Goal: Task Accomplishment & Management: Use online tool/utility

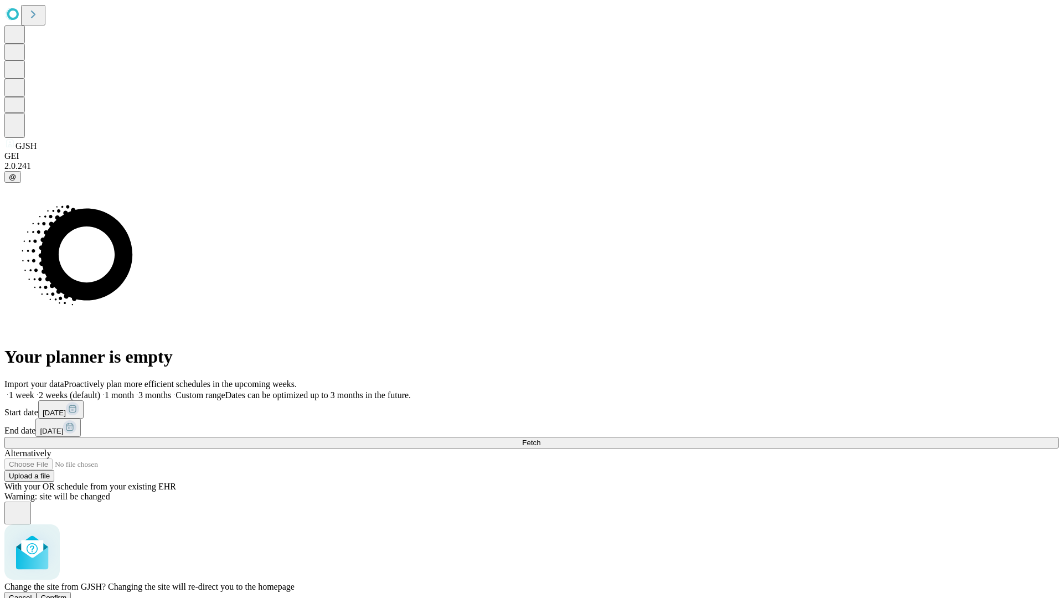
click at [67, 594] on span "Confirm" at bounding box center [54, 598] width 26 height 8
click at [100, 390] on label "2 weeks (default)" at bounding box center [67, 394] width 66 height 9
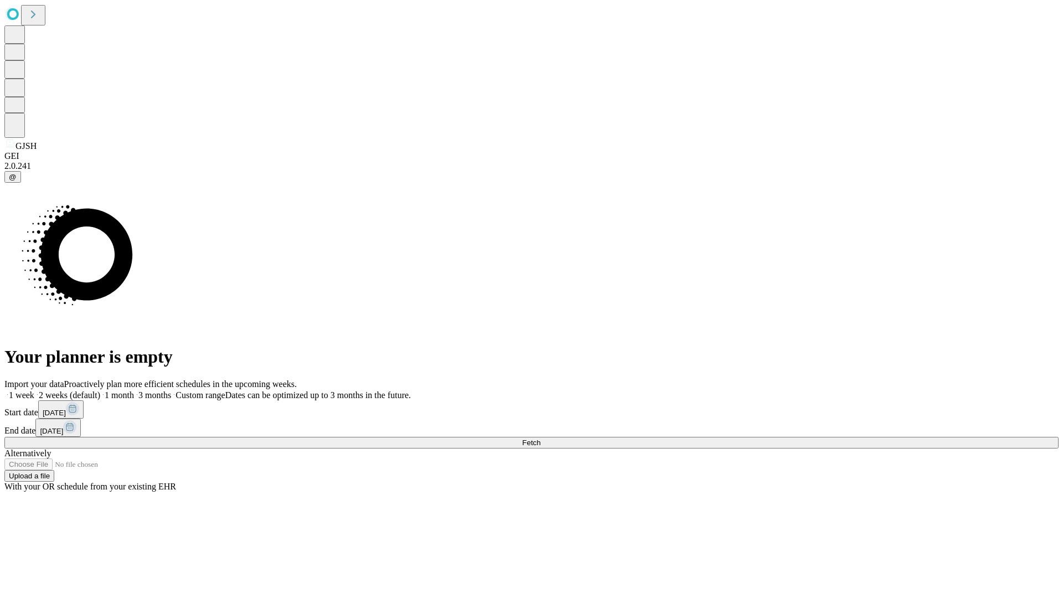
click at [541, 439] on span "Fetch" at bounding box center [531, 443] width 18 height 8
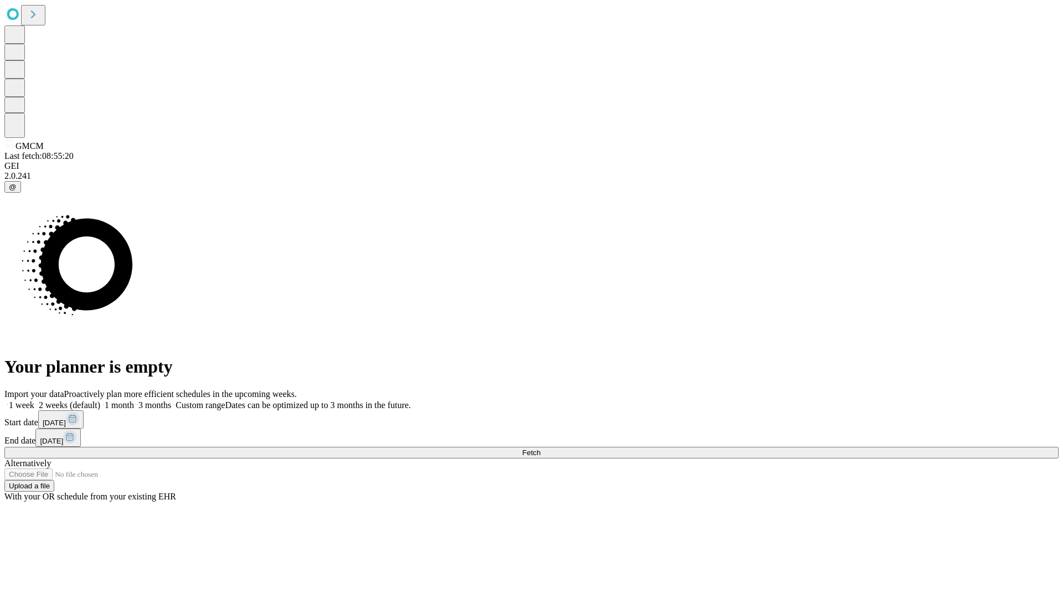
click at [541, 449] on span "Fetch" at bounding box center [531, 453] width 18 height 8
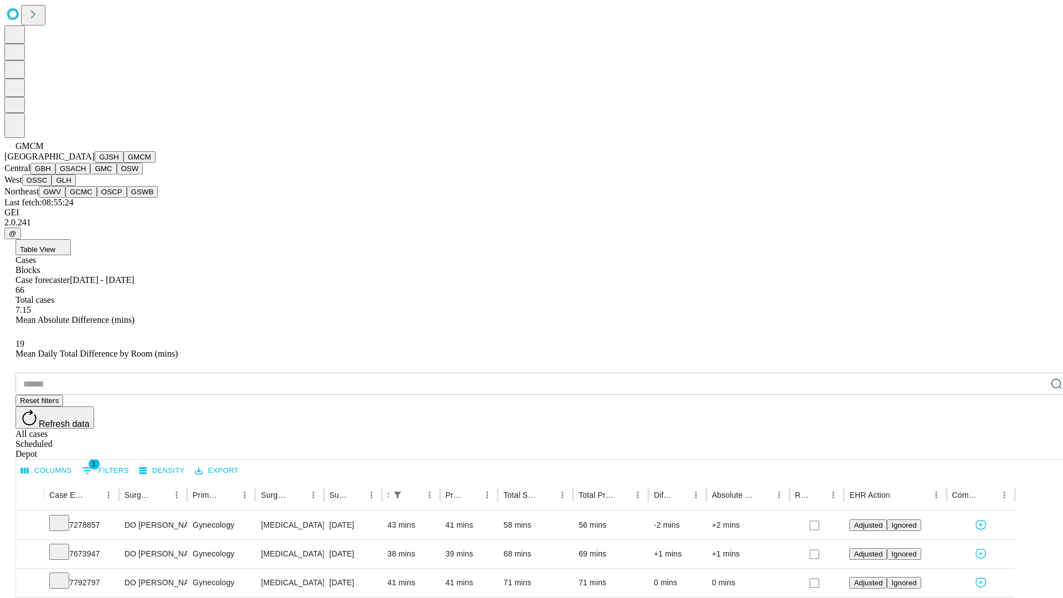
click at [55, 174] on button "GBH" at bounding box center [42, 169] width 25 height 12
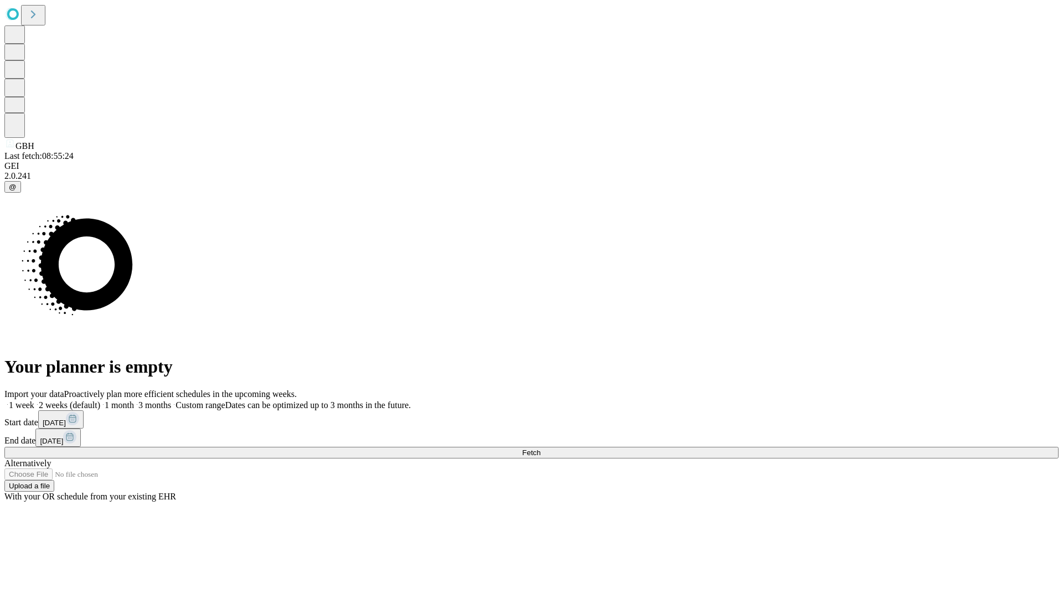
click at [100, 400] on label "2 weeks (default)" at bounding box center [67, 404] width 66 height 9
click at [541, 449] on span "Fetch" at bounding box center [531, 453] width 18 height 8
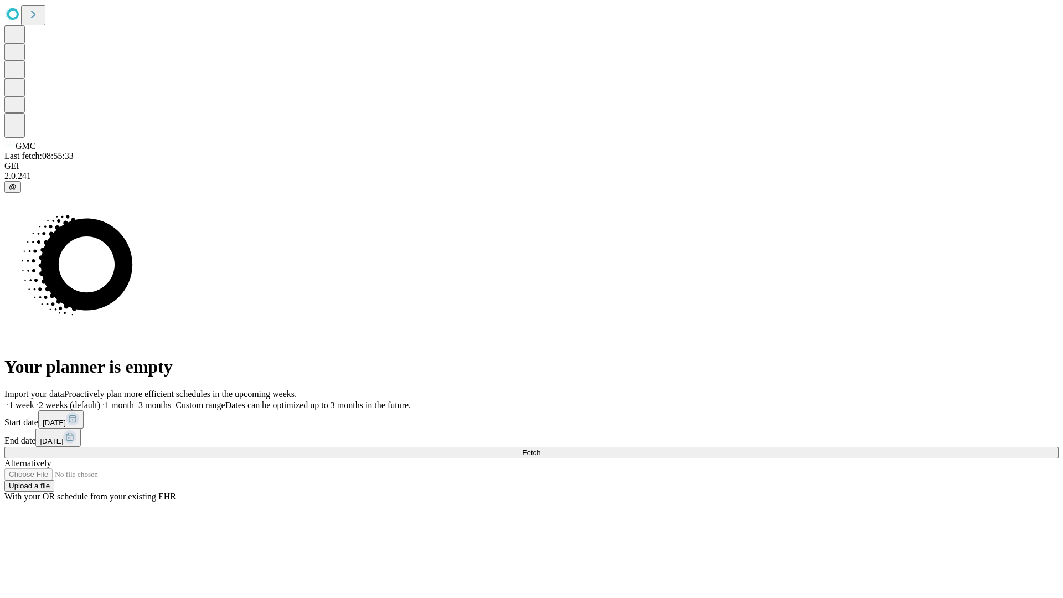
click at [100, 400] on label "2 weeks (default)" at bounding box center [67, 404] width 66 height 9
click at [541, 449] on span "Fetch" at bounding box center [531, 453] width 18 height 8
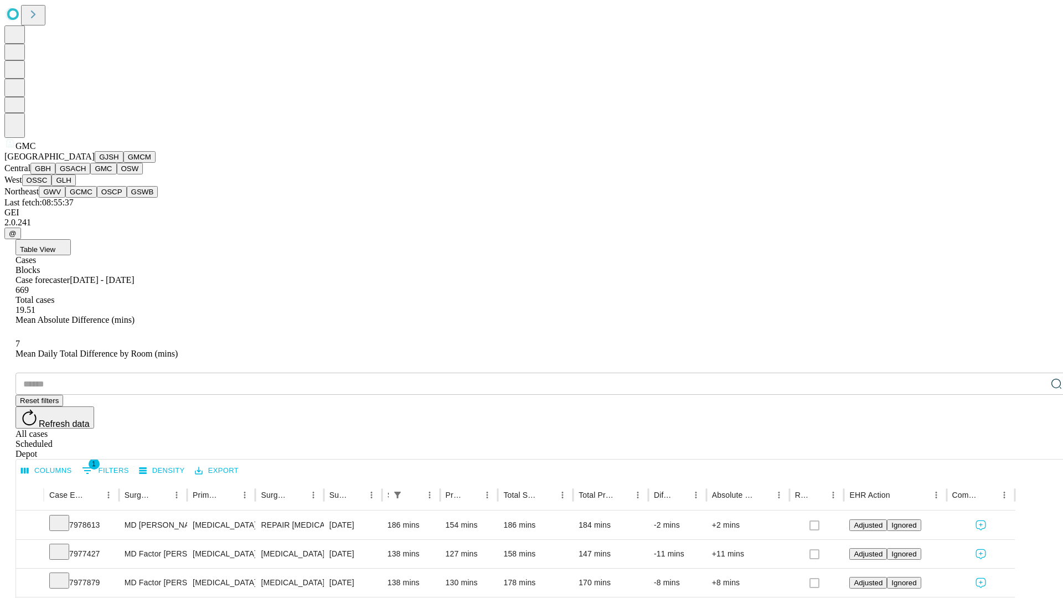
click at [117, 174] on button "OSW" at bounding box center [130, 169] width 27 height 12
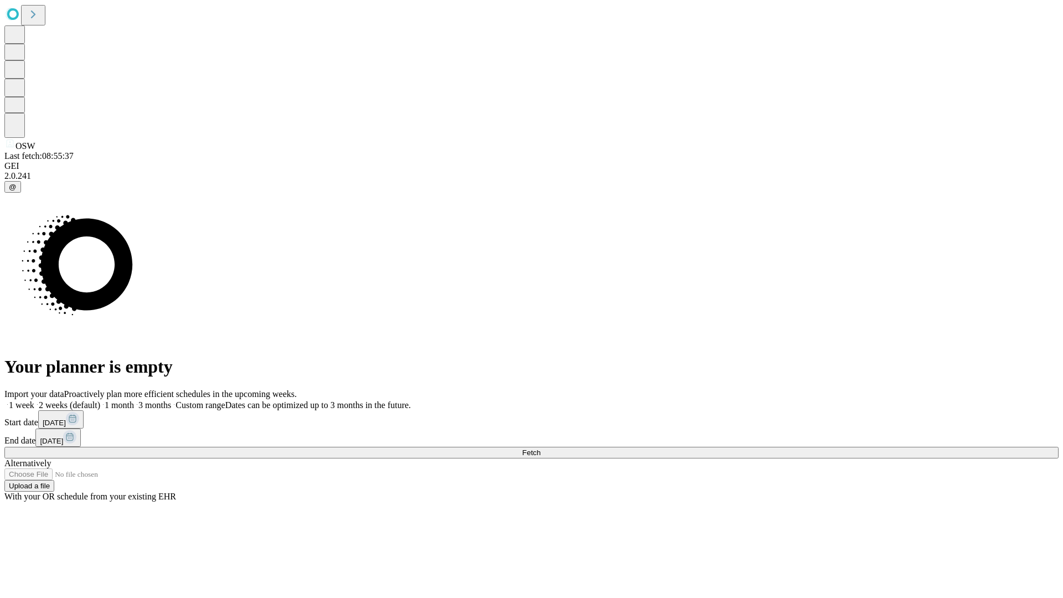
click at [100, 400] on label "2 weeks (default)" at bounding box center [67, 404] width 66 height 9
click at [541, 449] on span "Fetch" at bounding box center [531, 453] width 18 height 8
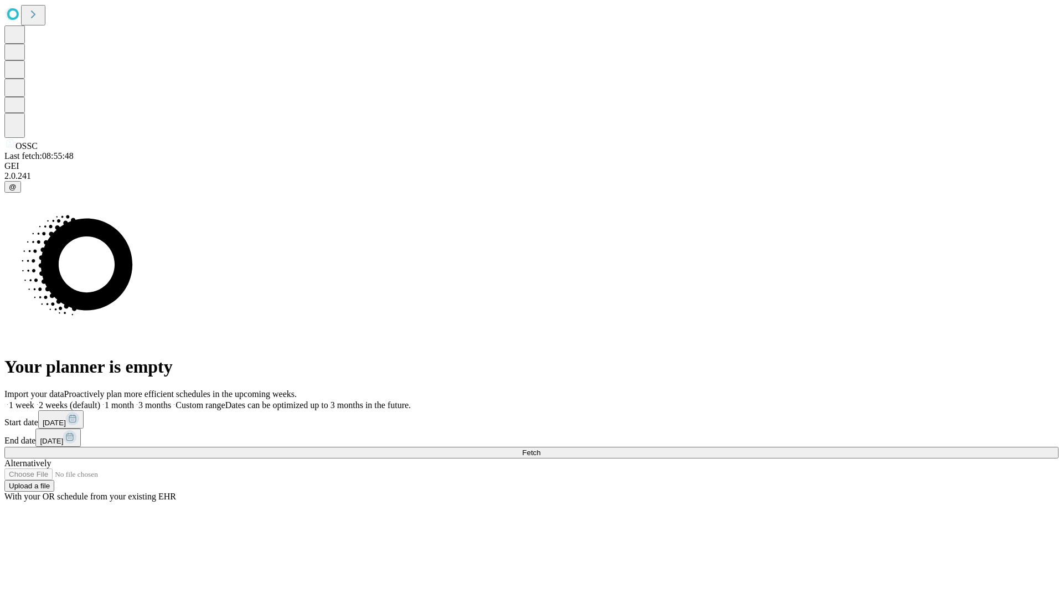
click at [100, 400] on label "2 weeks (default)" at bounding box center [67, 404] width 66 height 9
click at [541, 449] on span "Fetch" at bounding box center [531, 453] width 18 height 8
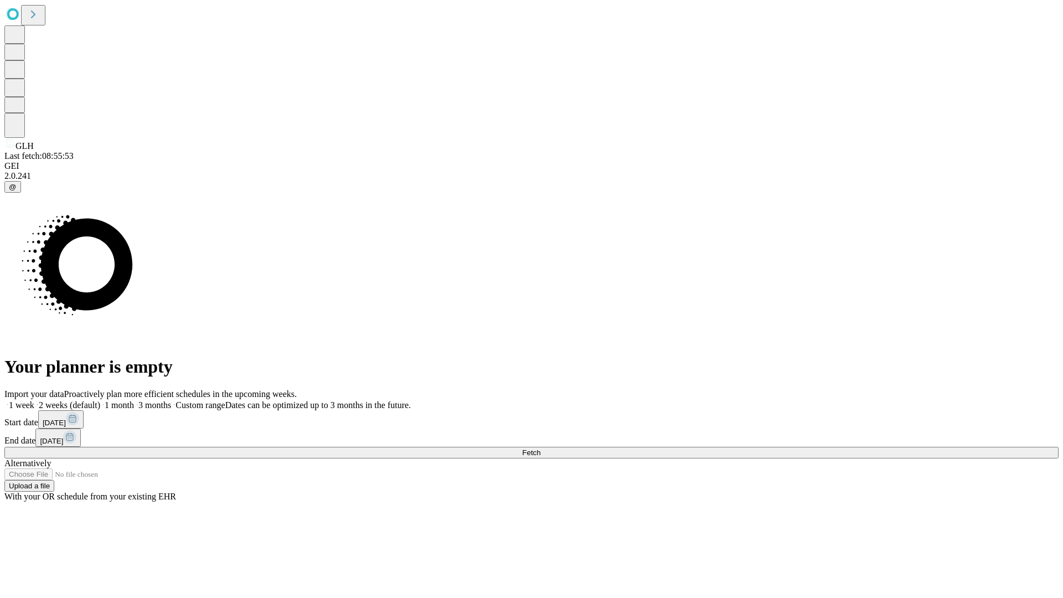
click at [100, 400] on label "2 weeks (default)" at bounding box center [67, 404] width 66 height 9
click at [541, 449] on span "Fetch" at bounding box center [531, 453] width 18 height 8
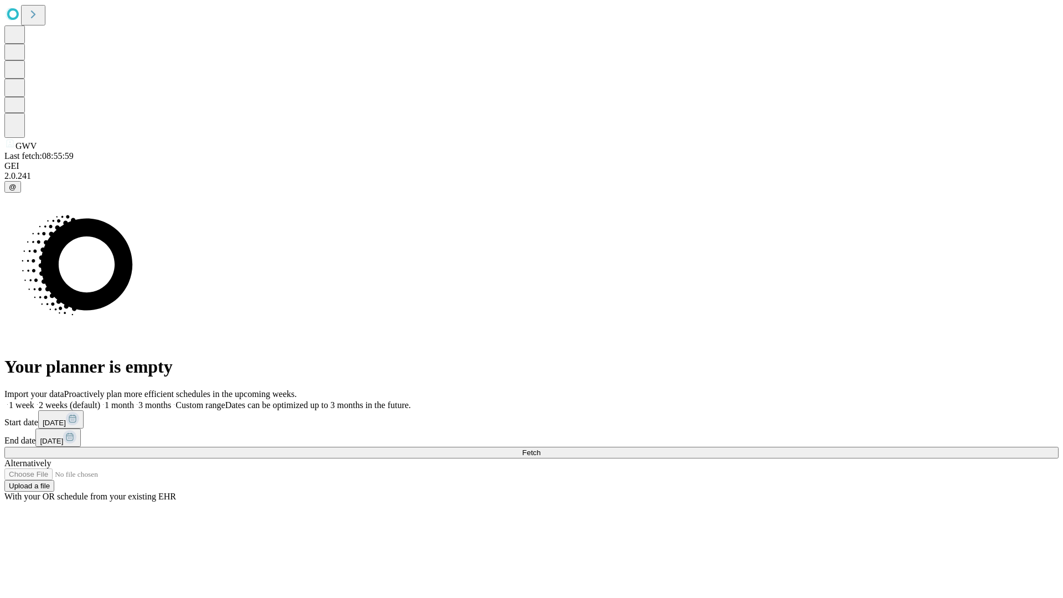
click at [100, 400] on label "2 weeks (default)" at bounding box center [67, 404] width 66 height 9
click at [541, 449] on span "Fetch" at bounding box center [531, 453] width 18 height 8
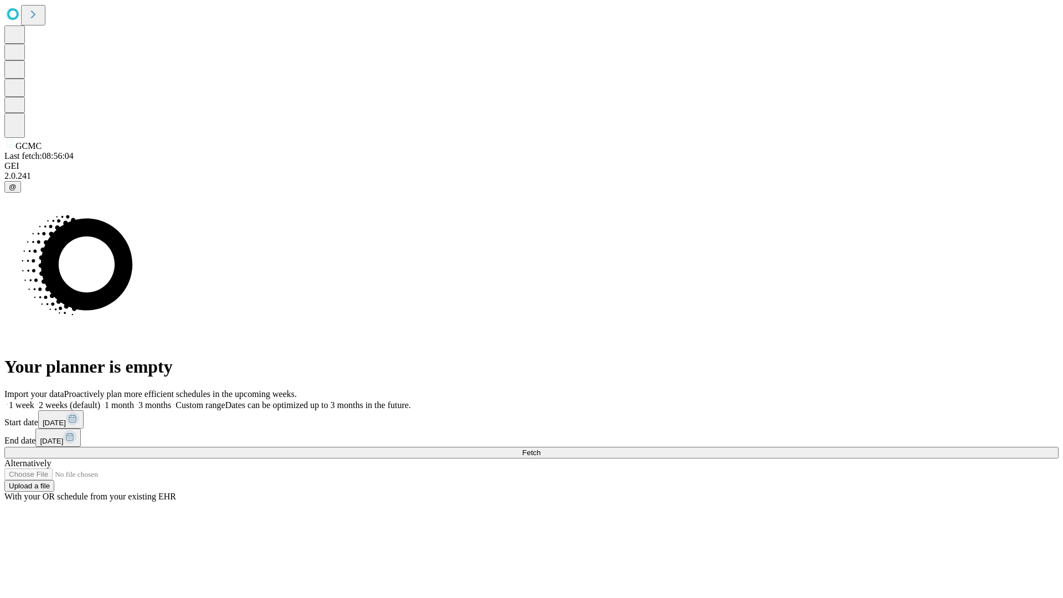
click at [100, 400] on label "2 weeks (default)" at bounding box center [67, 404] width 66 height 9
click at [541, 449] on span "Fetch" at bounding box center [531, 453] width 18 height 8
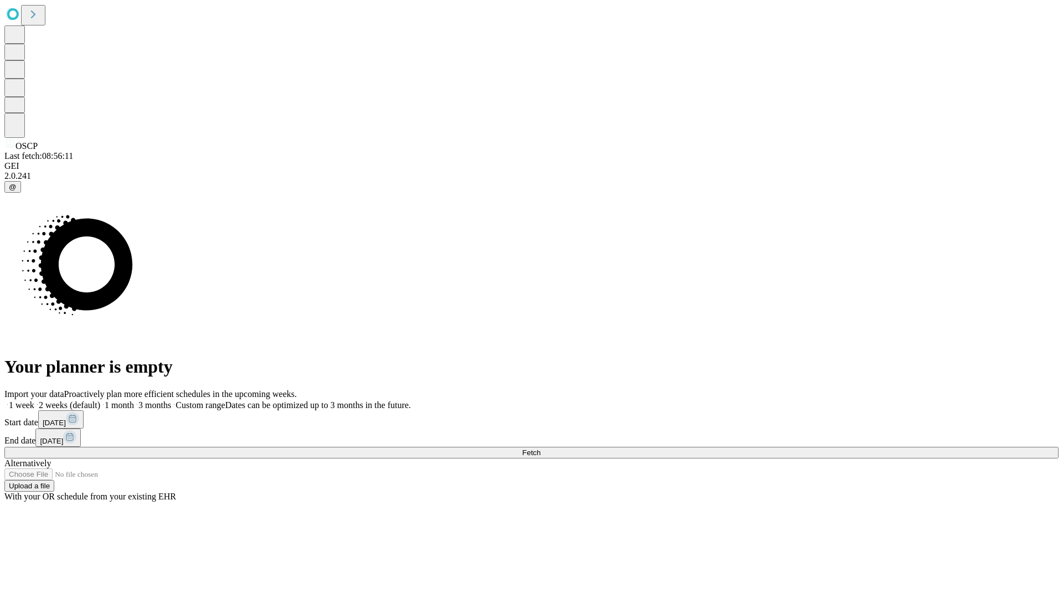
click at [100, 400] on label "2 weeks (default)" at bounding box center [67, 404] width 66 height 9
click at [541, 449] on span "Fetch" at bounding box center [531, 453] width 18 height 8
